Goal: Check status: Check status

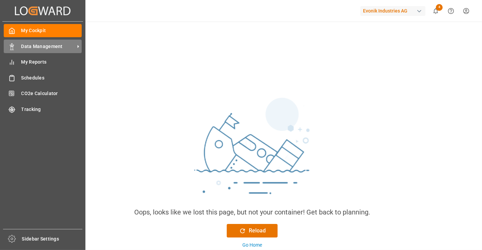
click at [44, 50] on div "Data Management Data Management" at bounding box center [43, 46] width 78 height 13
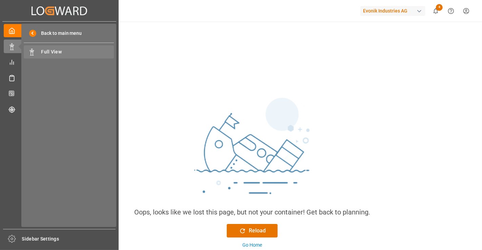
click at [61, 51] on span "Full View" at bounding box center [77, 51] width 73 height 7
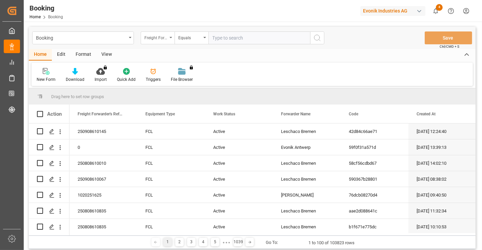
click at [165, 40] on div "Freight Forwarder's Reference No." at bounding box center [155, 37] width 23 height 8
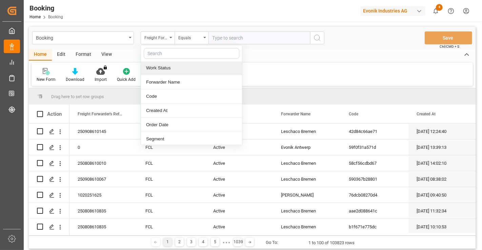
scroll to position [75, 0]
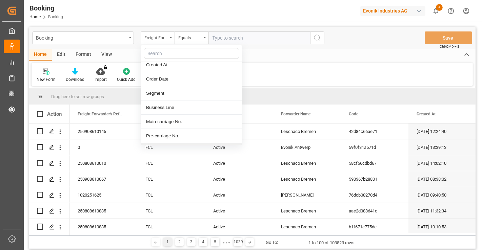
click at [273, 73] on div "New Form Download Import You don't have permission for this feature. Contact ad…" at bounding box center [251, 74] width 441 height 23
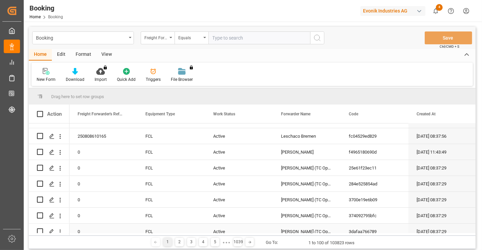
scroll to position [0, 0]
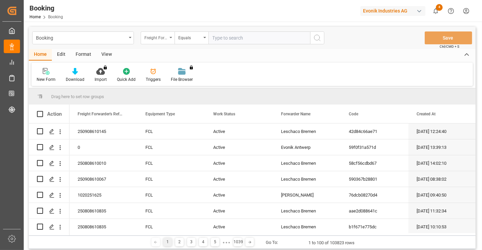
click at [164, 37] on div "Freight Forwarder's Reference No." at bounding box center [155, 37] width 23 height 8
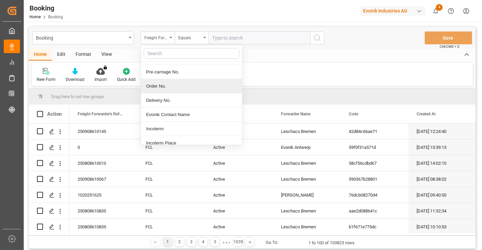
scroll to position [150, 0]
click at [172, 88] on div "Delivery No." at bounding box center [191, 89] width 101 height 14
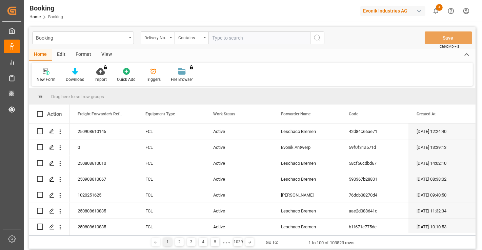
click at [240, 35] on input "text" at bounding box center [259, 37] width 102 height 13
paste input "3011691947"
type input "3011691947"
click at [322, 43] on button "search button" at bounding box center [317, 37] width 14 height 13
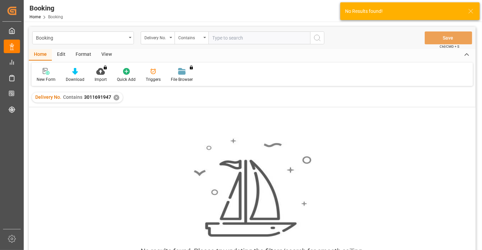
click at [115, 97] on div "✕" at bounding box center [116, 98] width 6 height 6
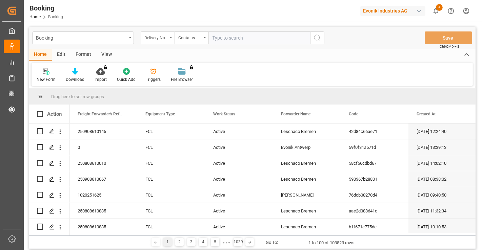
click at [156, 40] on div "Delivery No." at bounding box center [155, 37] width 23 height 8
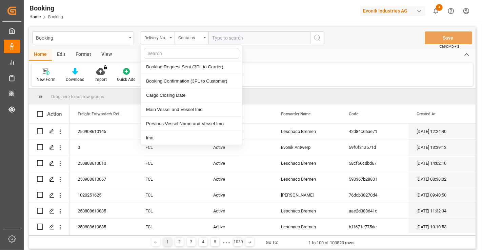
scroll to position [414, 0]
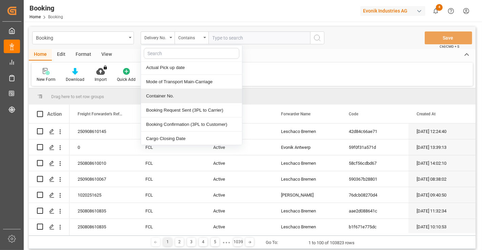
click at [183, 95] on div "Container No." at bounding box center [191, 96] width 101 height 14
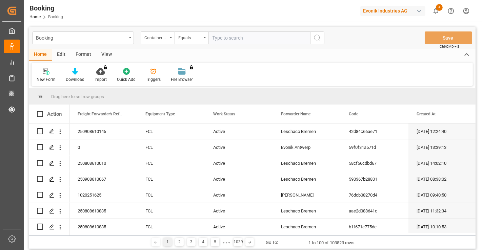
click at [233, 37] on input "text" at bounding box center [259, 37] width 102 height 13
paste input "TIIU2142570"
type input "TIIU2142570"
click at [315, 40] on icon "search button" at bounding box center [317, 38] width 8 height 8
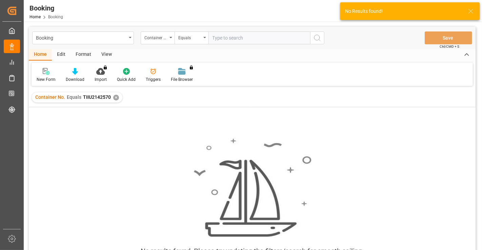
click at [116, 100] on div "Container No. Equals TIIU2142570 ✕" at bounding box center [77, 97] width 90 height 10
click at [114, 99] on div "✕" at bounding box center [116, 98] width 6 height 6
